Goal: Use online tool/utility: Utilize a website feature to perform a specific function

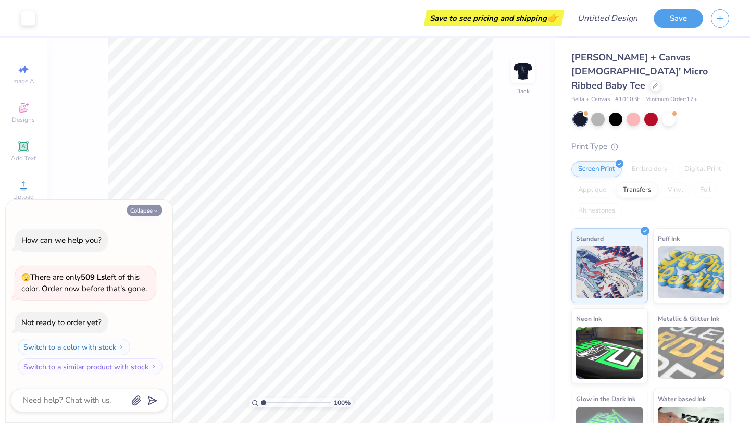
click at [151, 213] on button "Collapse" at bounding box center [144, 210] width 35 height 11
type textarea "x"
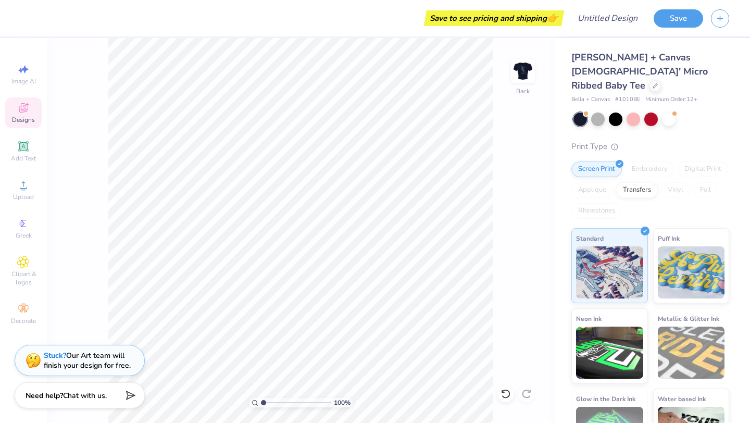
click at [19, 113] on icon at bounding box center [23, 108] width 13 height 13
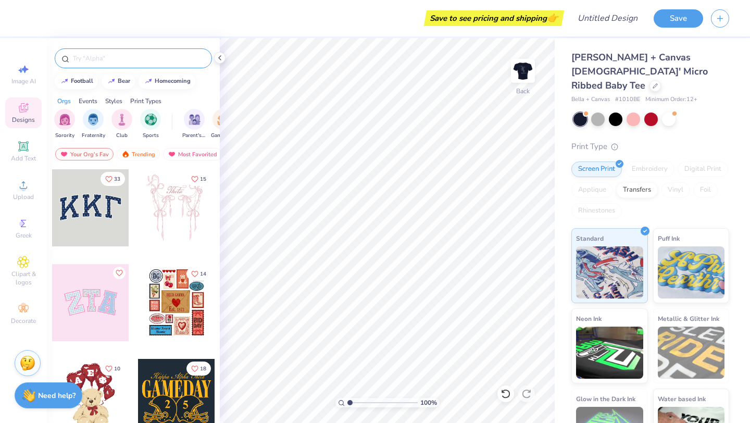
click at [130, 58] on input "text" at bounding box center [138, 58] width 133 height 10
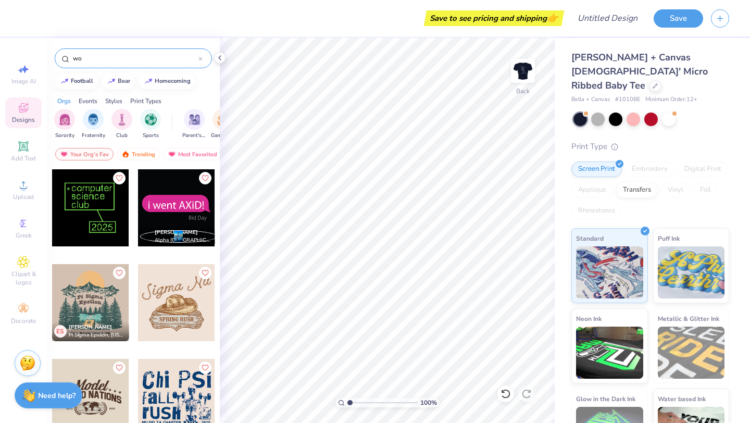
type input "w"
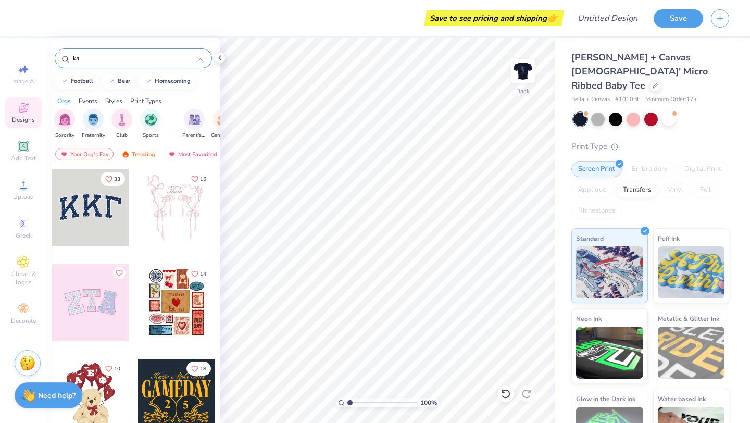
type input "k"
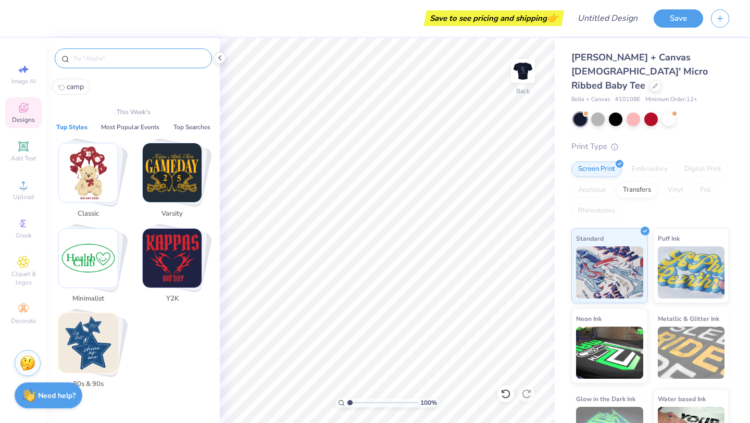
click at [90, 261] on img "Stack Card Button Minimalist" at bounding box center [88, 258] width 59 height 59
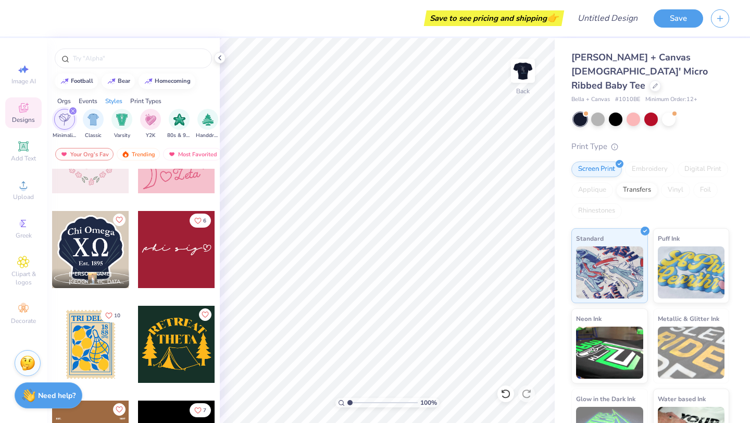
scroll to position [1685, 0]
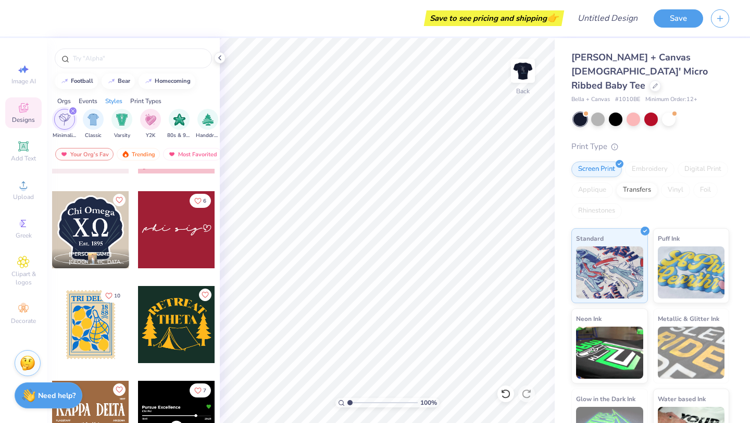
click at [189, 238] on div at bounding box center [176, 229] width 77 height 77
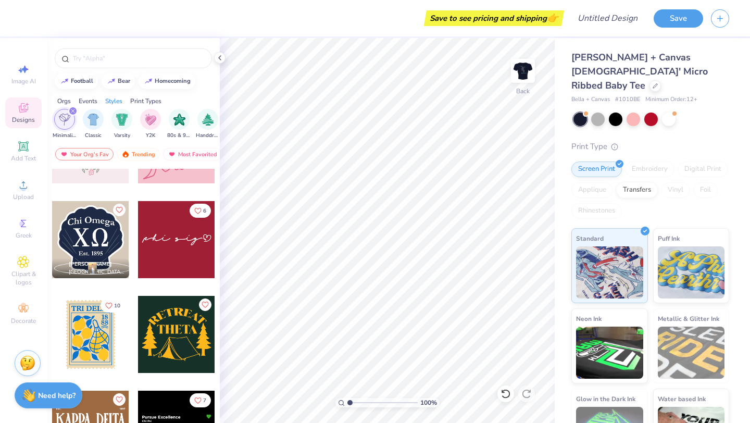
scroll to position [1674, 0]
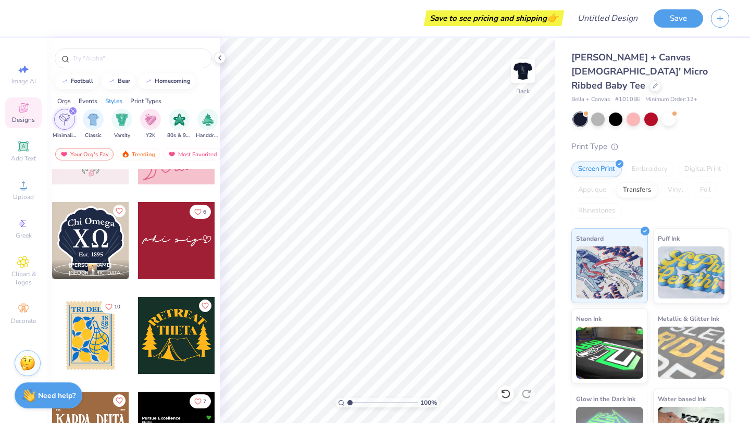
click at [191, 231] on div at bounding box center [176, 240] width 77 height 77
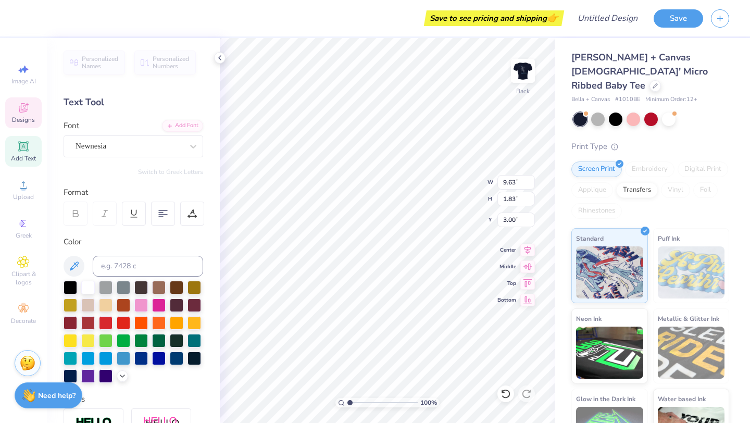
scroll to position [0, 0]
type textarea "Kappa"
click at [24, 114] on icon at bounding box center [23, 108] width 13 height 13
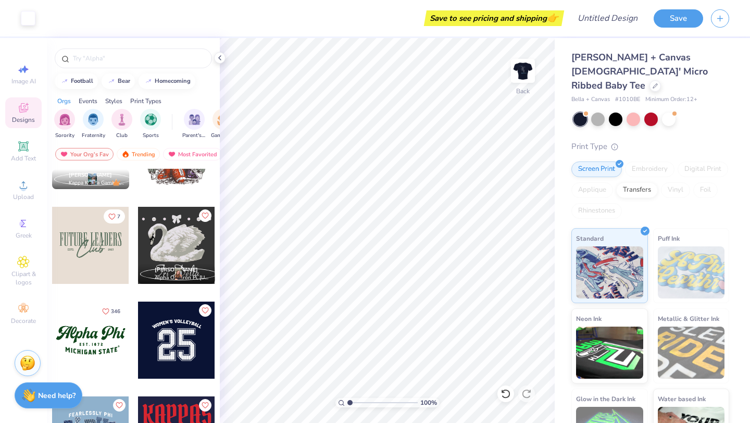
scroll to position [852, 0]
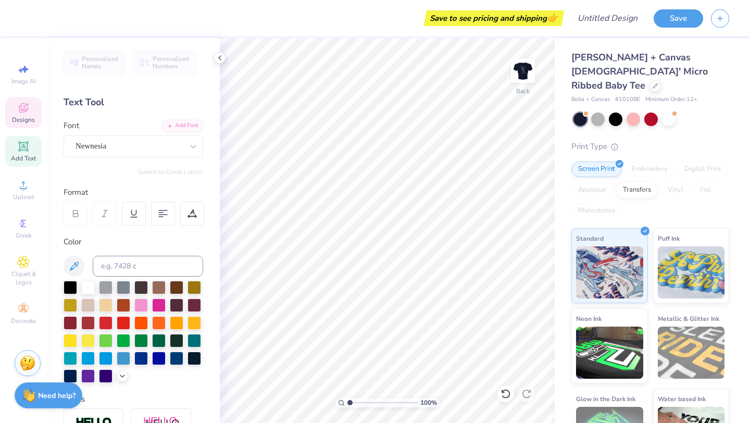
click at [24, 113] on icon at bounding box center [23, 108] width 13 height 13
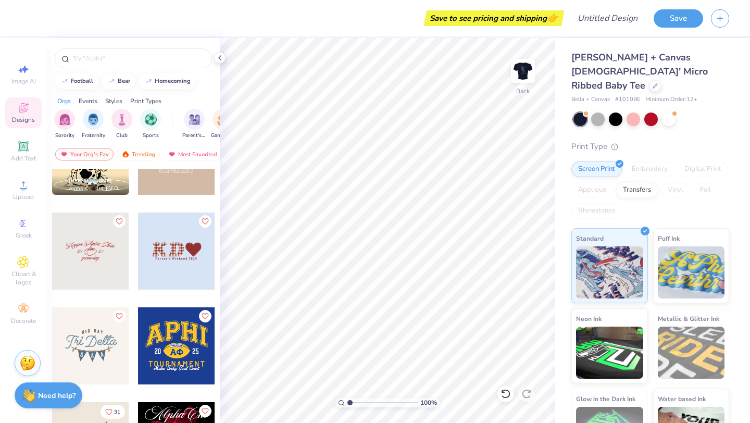
scroll to position [2138, 0]
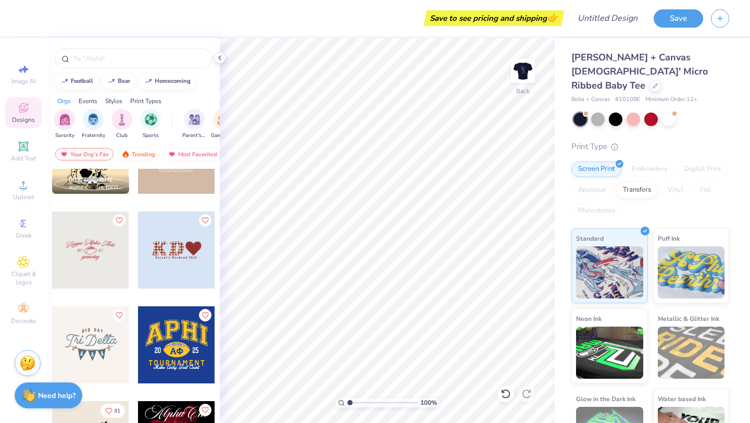
click at [118, 268] on div at bounding box center [90, 249] width 77 height 77
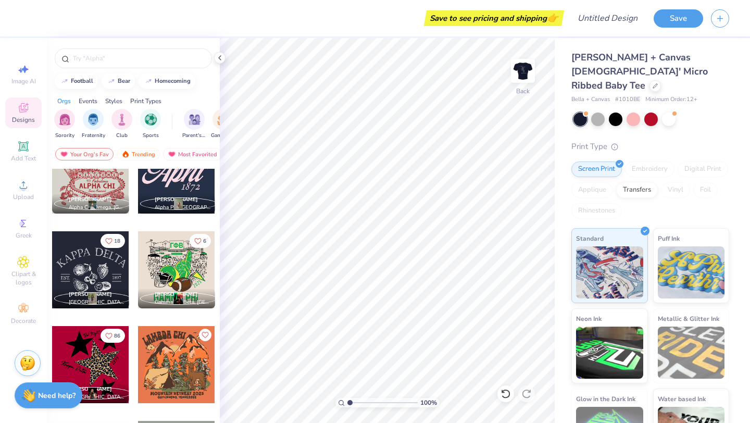
scroll to position [5158, 0]
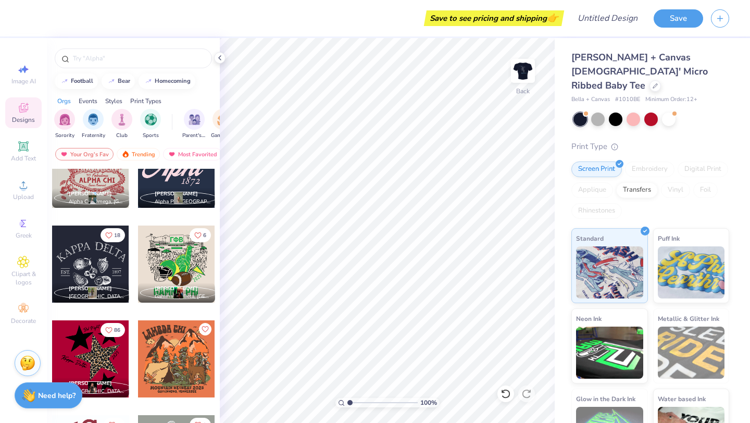
click at [117, 279] on div at bounding box center [90, 264] width 77 height 77
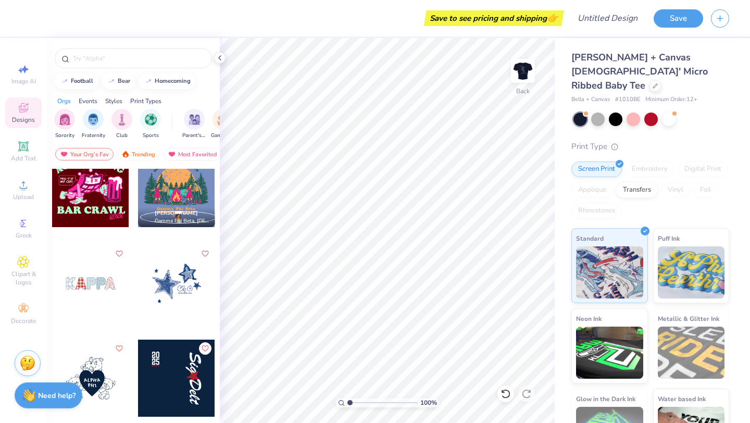
scroll to position [5722, 0]
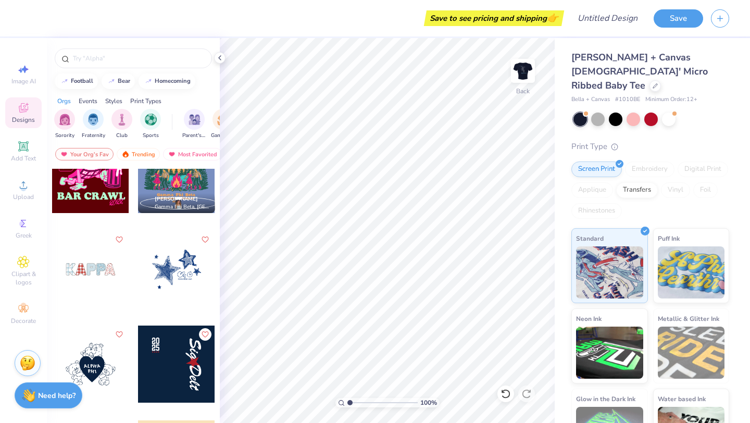
click at [94, 280] on div at bounding box center [90, 269] width 77 height 77
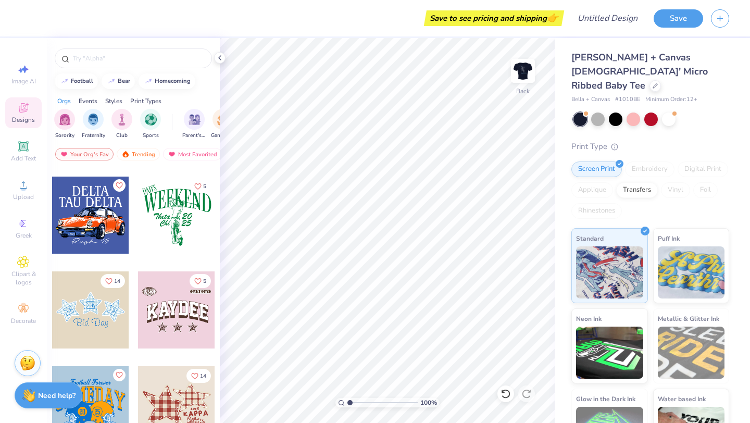
scroll to position [7703, 0]
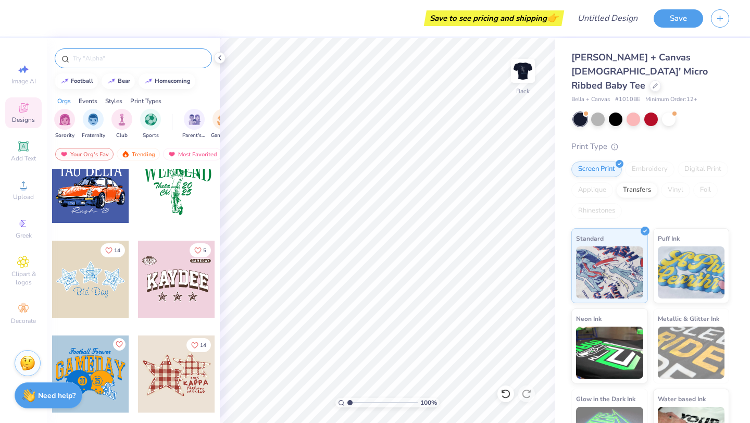
click at [98, 59] on input "text" at bounding box center [138, 58] width 133 height 10
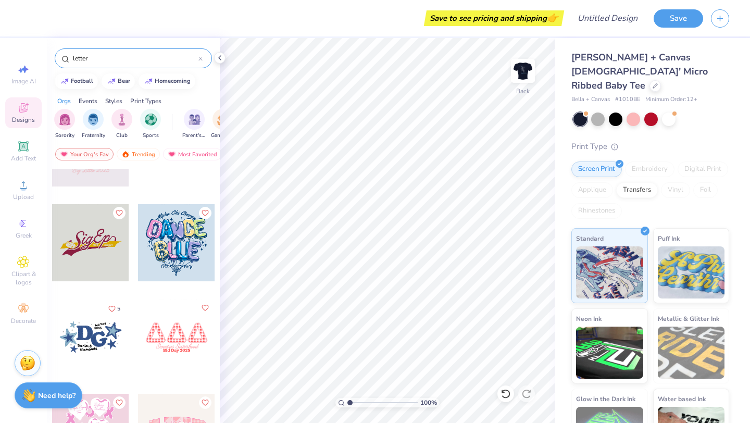
scroll to position [649, 0]
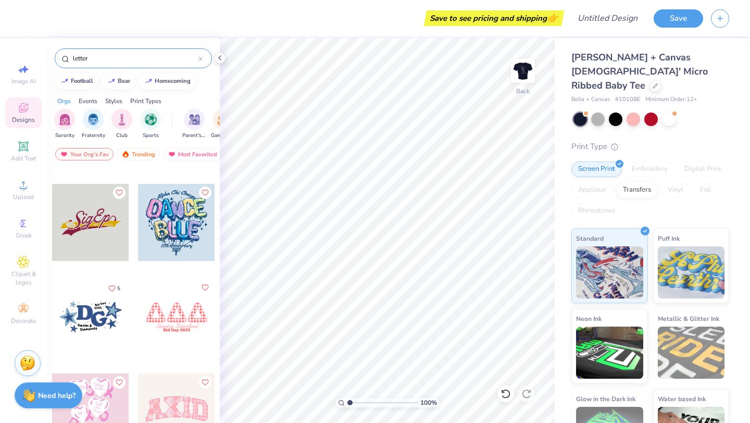
click at [112, 57] on input "letter" at bounding box center [135, 58] width 127 height 10
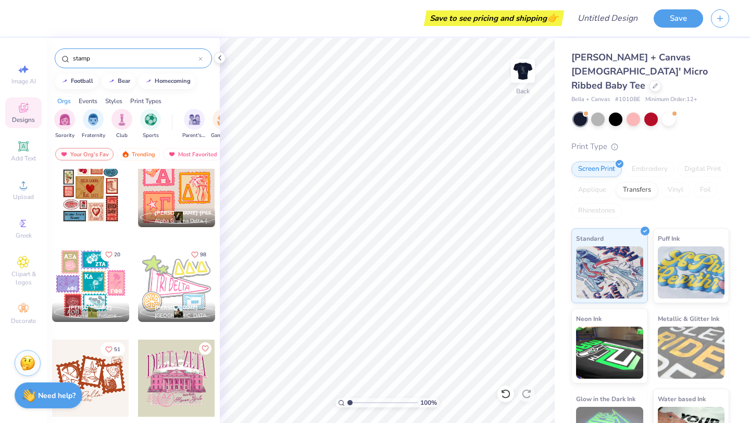
scroll to position [58, 0]
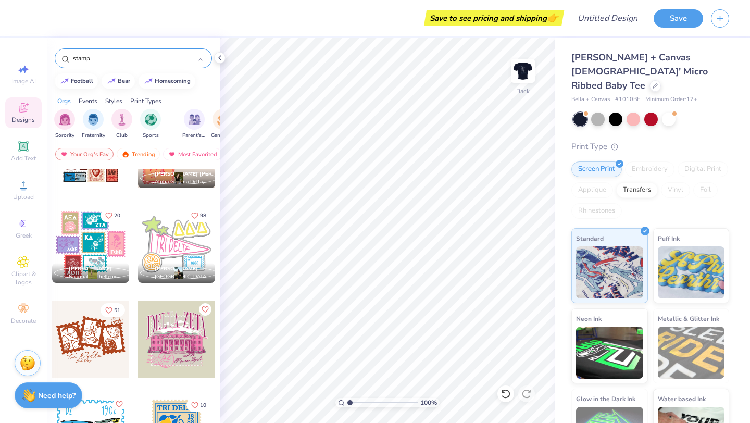
type input "stamp"
click at [98, 345] on div at bounding box center [90, 339] width 77 height 77
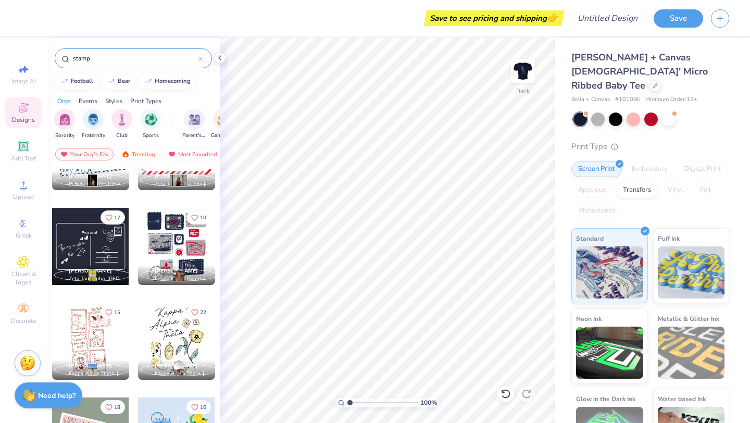
scroll to position [2713, 0]
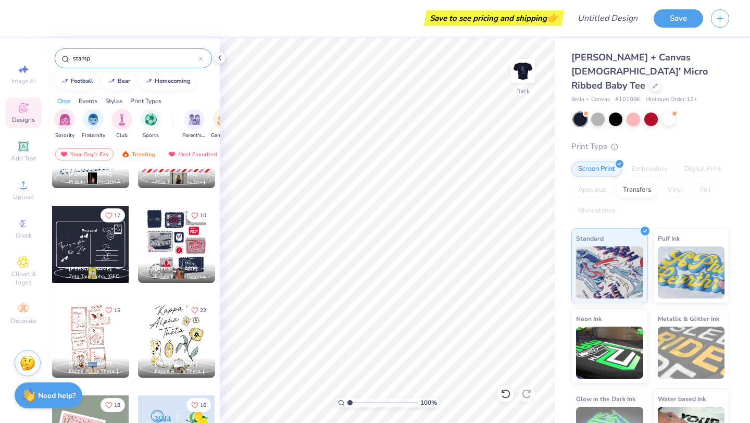
click at [89, 250] on div at bounding box center [90, 244] width 77 height 77
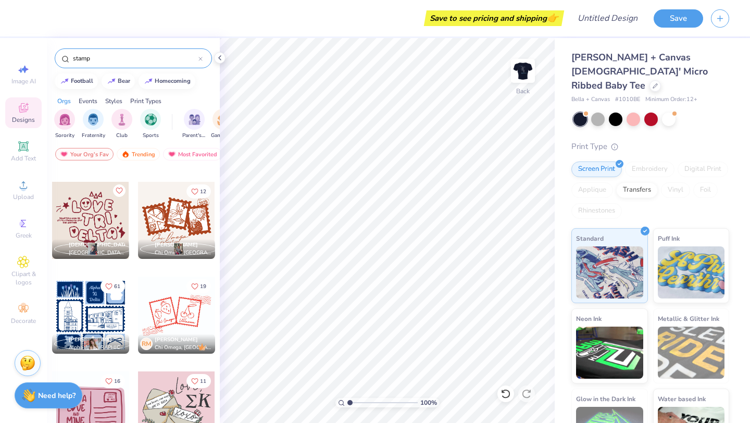
scroll to position [3408, 0]
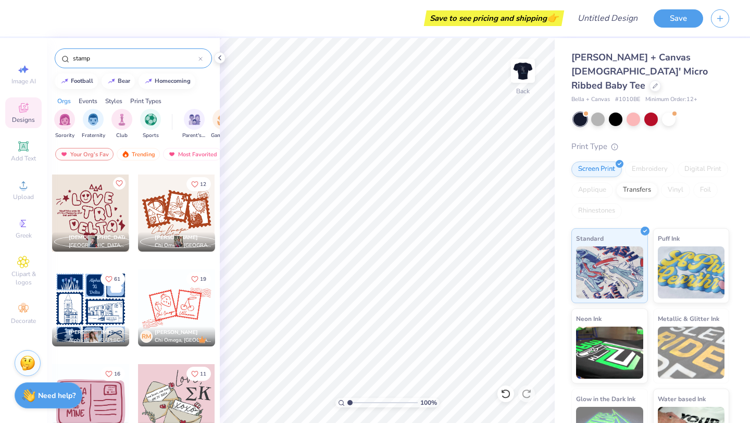
click at [143, 52] on div "stamp" at bounding box center [133, 58] width 157 height 20
click at [135, 65] on div "stamp" at bounding box center [133, 58] width 157 height 20
click at [135, 60] on input "stamp" at bounding box center [135, 58] width 127 height 10
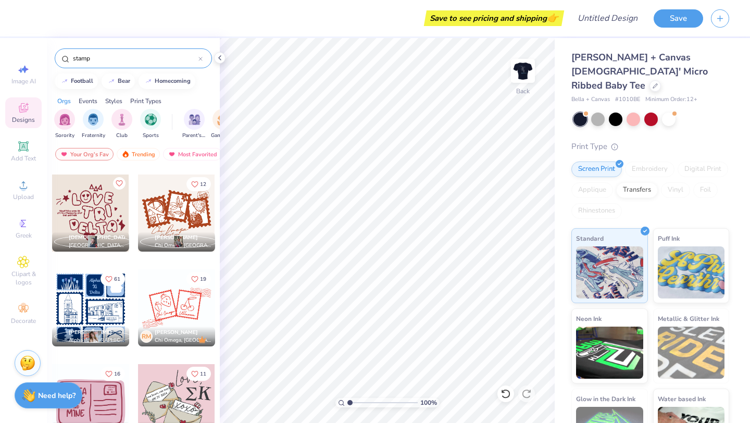
click at [135, 60] on input "stamp" at bounding box center [135, 58] width 127 height 10
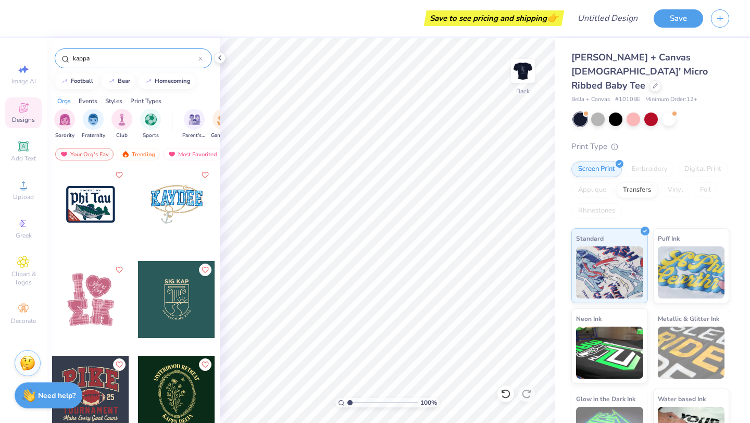
scroll to position [2252, 0]
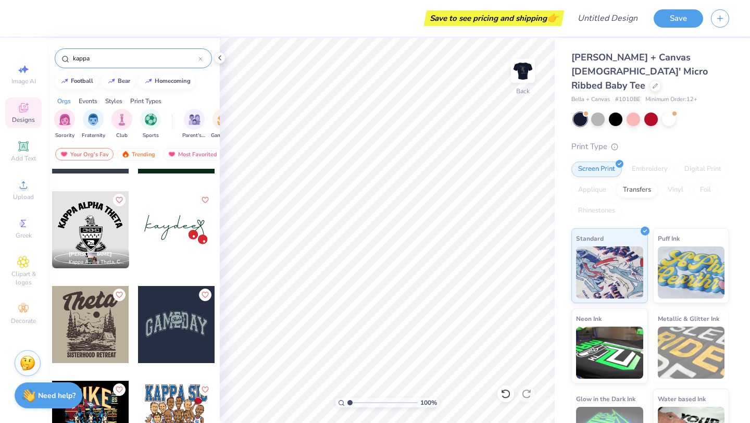
type input "kappa"
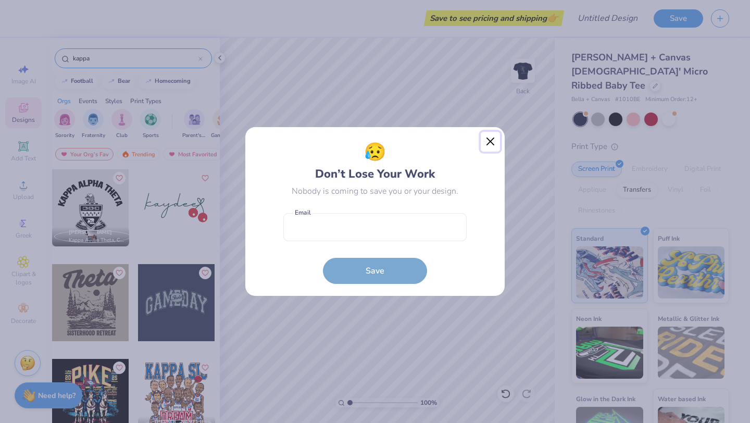
click at [489, 141] on button "Close" at bounding box center [491, 142] width 20 height 20
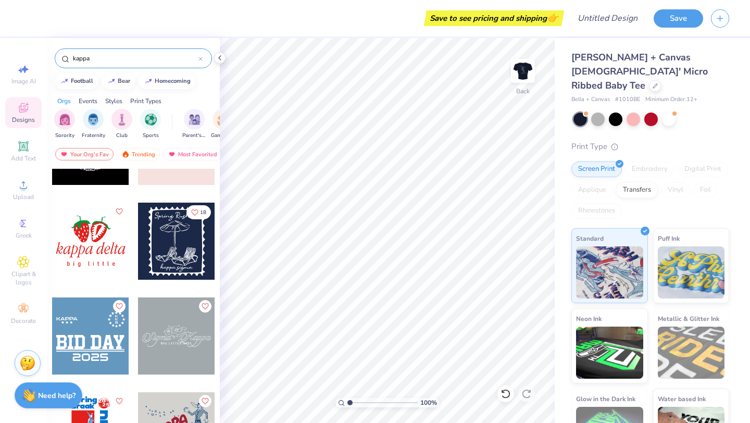
scroll to position [4423, 0]
click at [167, 347] on div at bounding box center [176, 335] width 77 height 77
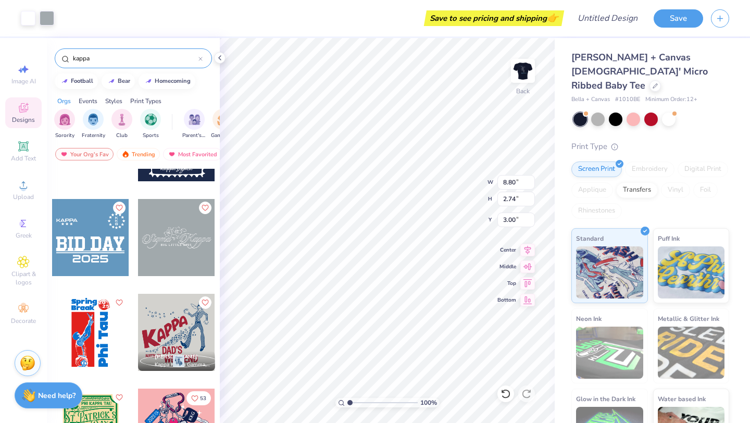
scroll to position [4533, 0]
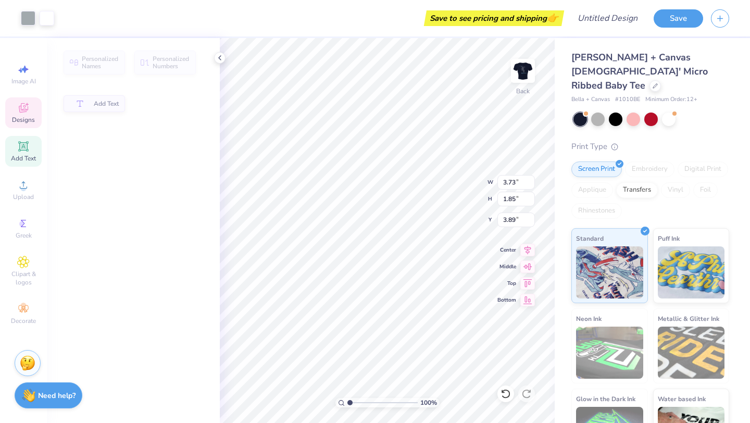
type input "3.73"
type input "1.85"
type input "3.89"
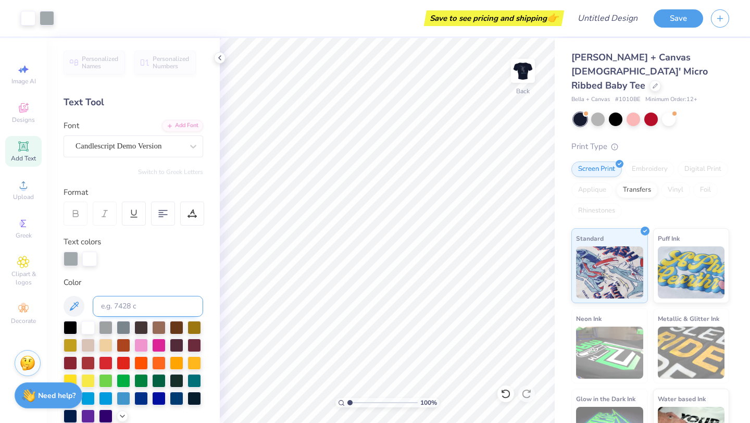
scroll to position [39, 0]
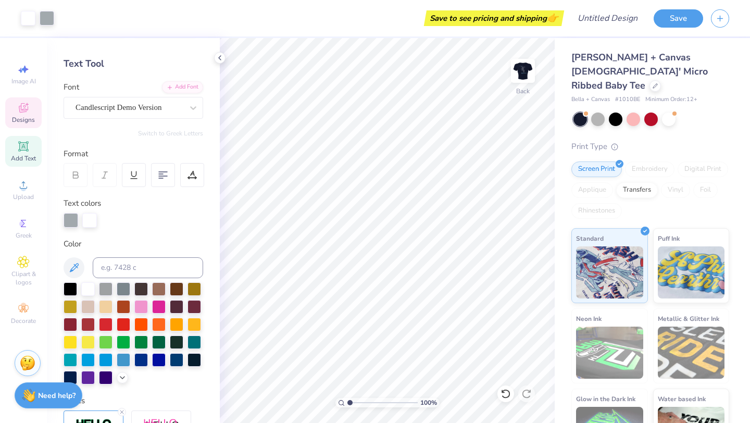
click at [31, 110] on div "Designs" at bounding box center [23, 112] width 36 height 31
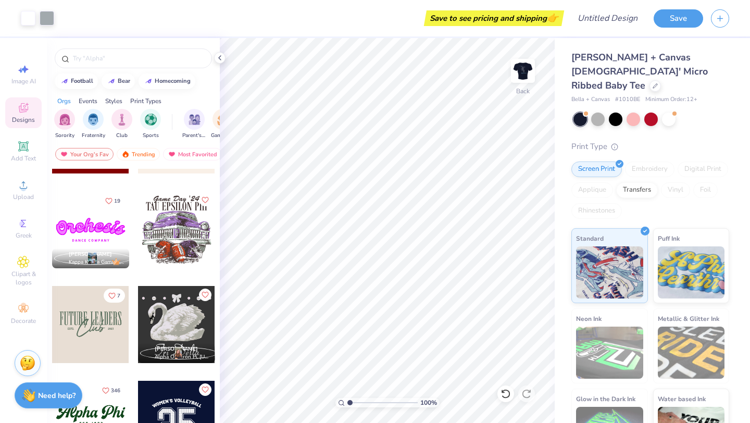
scroll to position [740, 0]
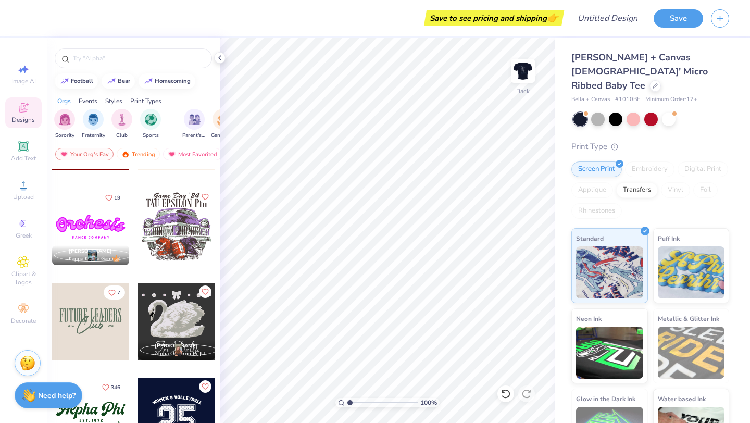
click at [96, 312] on div at bounding box center [90, 321] width 77 height 77
